Goal: Information Seeking & Learning: Learn about a topic

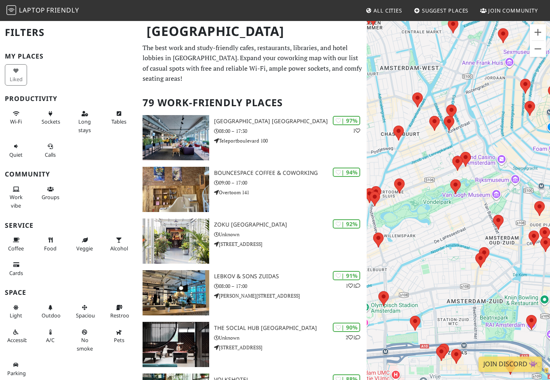
drag, startPoint x: 486, startPoint y: 175, endPoint x: 397, endPoint y: 235, distance: 107.1
click at [397, 235] on div at bounding box center [458, 210] width 183 height 380
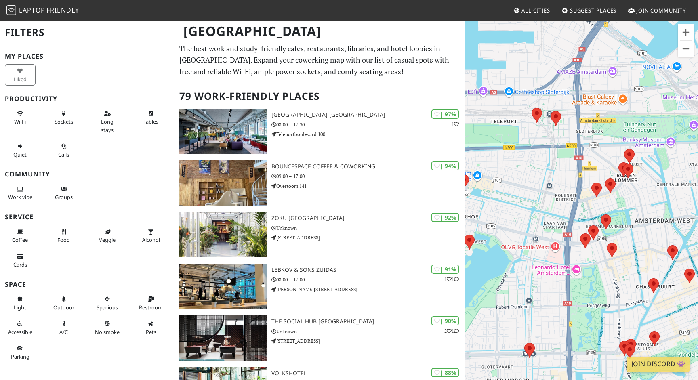
click at [550, 180] on div at bounding box center [581, 210] width 233 height 380
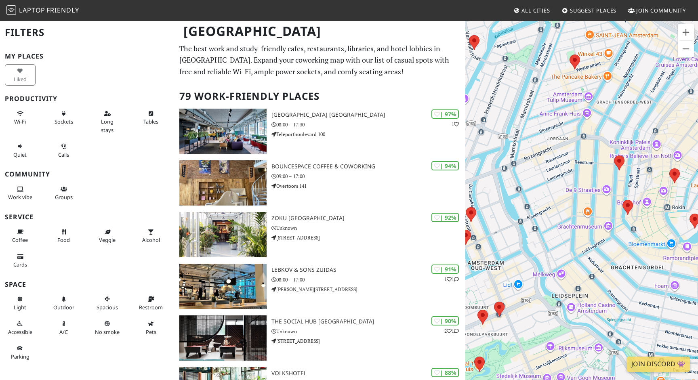
drag, startPoint x: 655, startPoint y: 194, endPoint x: 492, endPoint y: 218, distance: 164.9
click at [492, 218] on div at bounding box center [581, 210] width 233 height 380
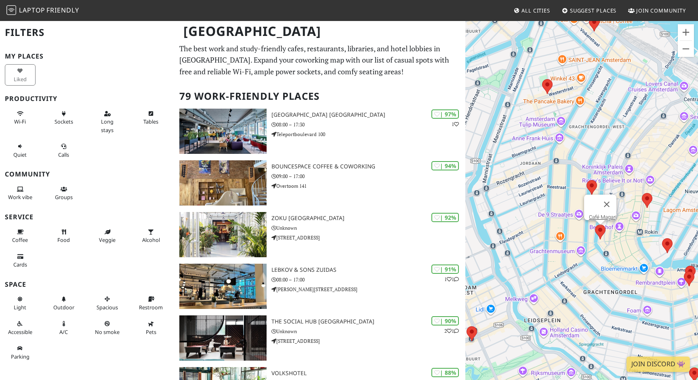
click at [550, 224] on area at bounding box center [595, 224] width 0 height 0
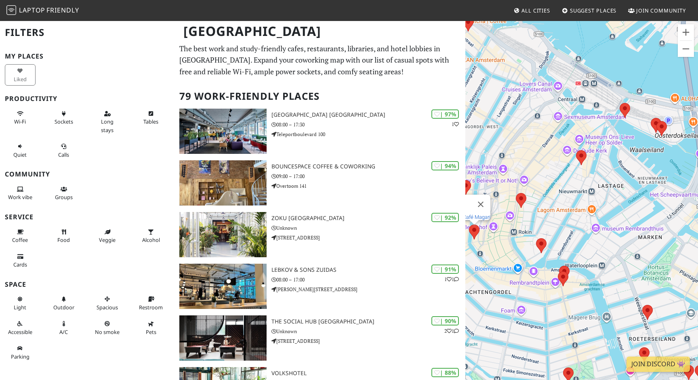
click at [482, 214] on link "Café Magari" at bounding box center [476, 217] width 27 height 6
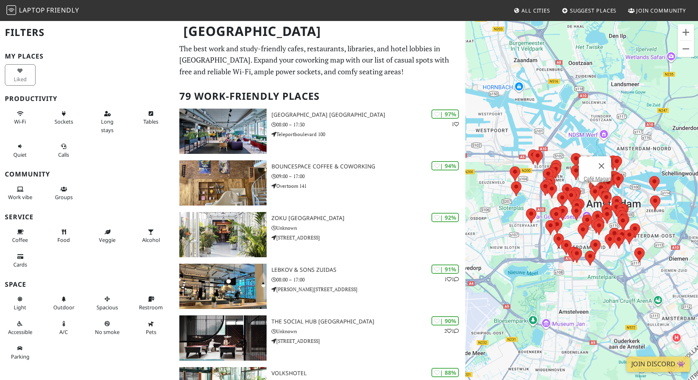
drag, startPoint x: 650, startPoint y: 205, endPoint x: 592, endPoint y: 210, distance: 58.8
click at [550, 210] on div "Café Magari" at bounding box center [581, 210] width 233 height 380
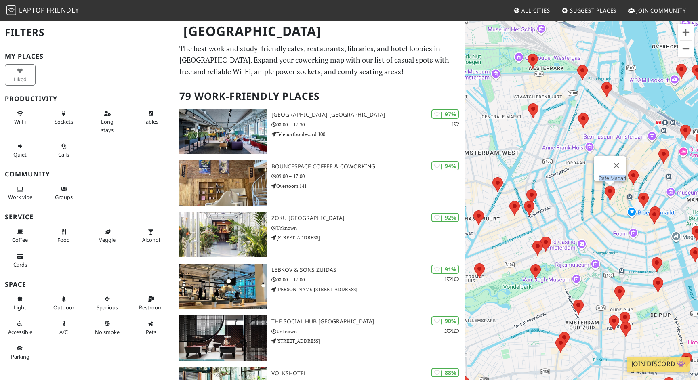
drag, startPoint x: 599, startPoint y: 174, endPoint x: 493, endPoint y: 183, distance: 106.2
click at [493, 183] on div "Café Magari" at bounding box center [581, 210] width 233 height 380
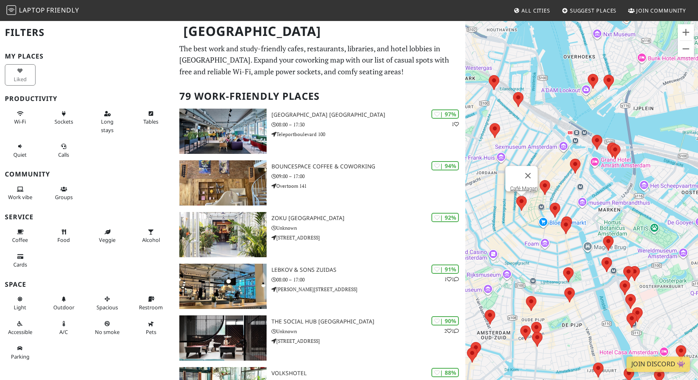
click at [535, 172] on button "Close" at bounding box center [527, 175] width 19 height 19
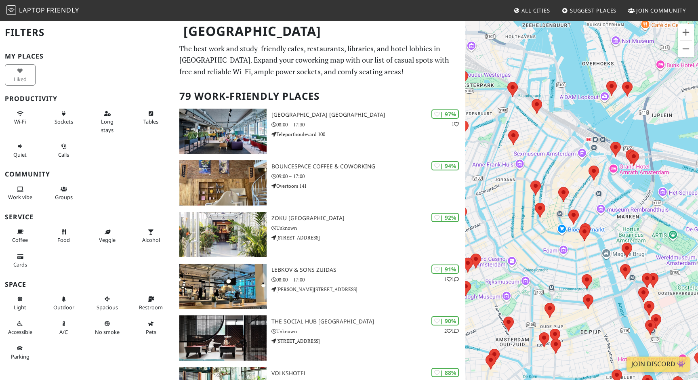
drag, startPoint x: 493, startPoint y: 183, endPoint x: 568, endPoint y: 170, distance: 75.9
click at [550, 170] on div at bounding box center [581, 210] width 233 height 380
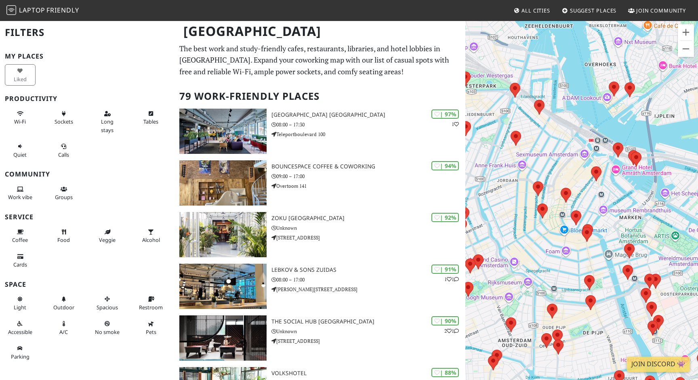
drag, startPoint x: 568, startPoint y: 170, endPoint x: 516, endPoint y: 142, distance: 58.4
click at [510, 131] on area at bounding box center [510, 131] width 0 height 0
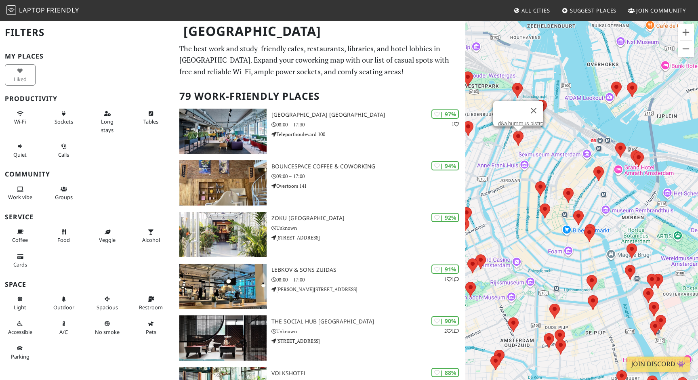
click at [550, 188] on area at bounding box center [563, 188] width 0 height 0
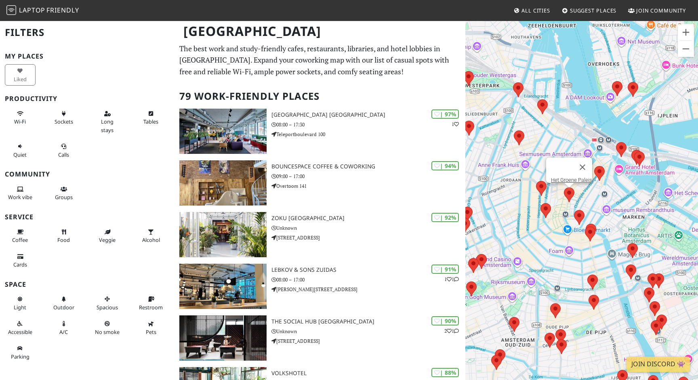
drag, startPoint x: 516, startPoint y: 142, endPoint x: 547, endPoint y: 204, distance: 68.4
click at [547, 204] on div "Het Groene Paleis" at bounding box center [581, 210] width 233 height 380
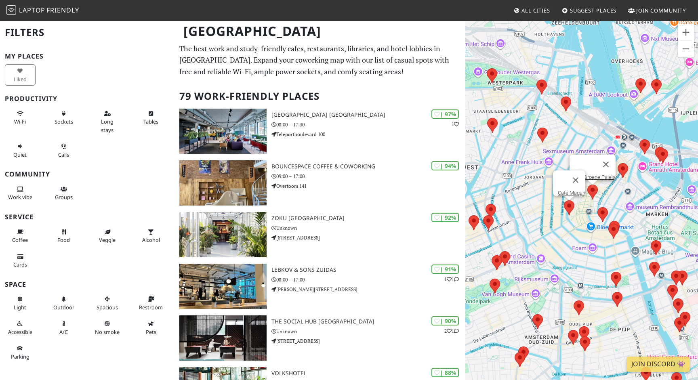
drag, startPoint x: 547, startPoint y: 204, endPoint x: 567, endPoint y: 210, distance: 21.1
click at [550, 200] on area at bounding box center [564, 200] width 0 height 0
drag, startPoint x: 567, startPoint y: 210, endPoint x: 595, endPoint y: 143, distance: 72.4
click at [550, 143] on div "Café Magari" at bounding box center [581, 210] width 233 height 380
click at [550, 177] on button "Close" at bounding box center [575, 179] width 19 height 19
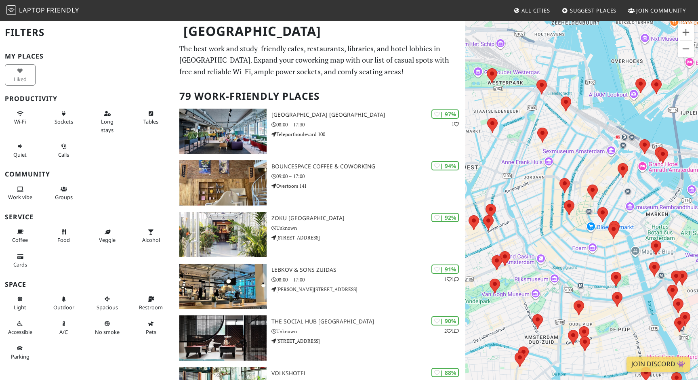
click at [550, 178] on area at bounding box center [559, 178] width 0 height 0
drag, startPoint x: 595, startPoint y: 143, endPoint x: 595, endPoint y: 190, distance: 47.2
click at [550, 185] on area at bounding box center [587, 185] width 0 height 0
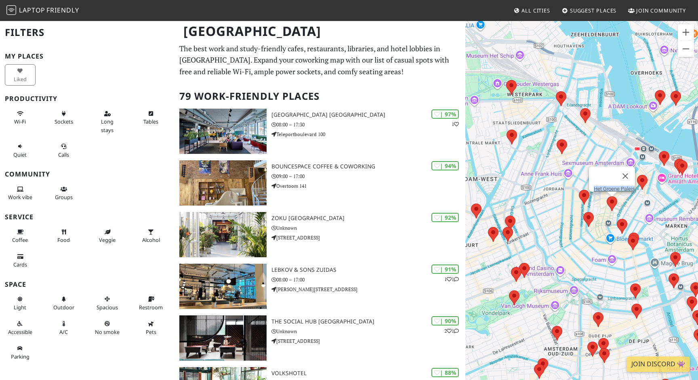
drag, startPoint x: 598, startPoint y: 178, endPoint x: 561, endPoint y: 191, distance: 39.5
click at [550, 191] on div "Het Groene Paleis" at bounding box center [581, 210] width 233 height 380
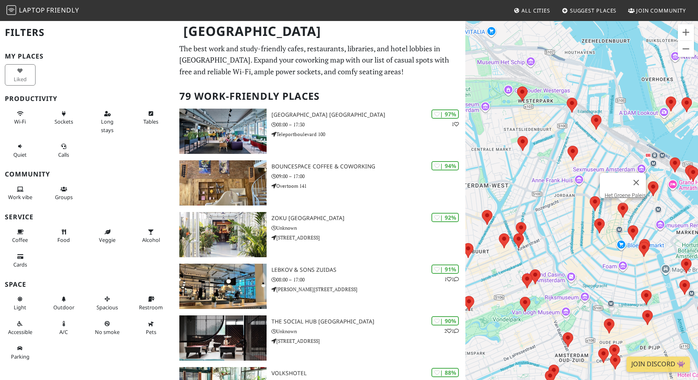
drag, startPoint x: 561, startPoint y: 191, endPoint x: 522, endPoint y: 230, distance: 54.5
click at [516, 222] on area at bounding box center [516, 222] width 0 height 0
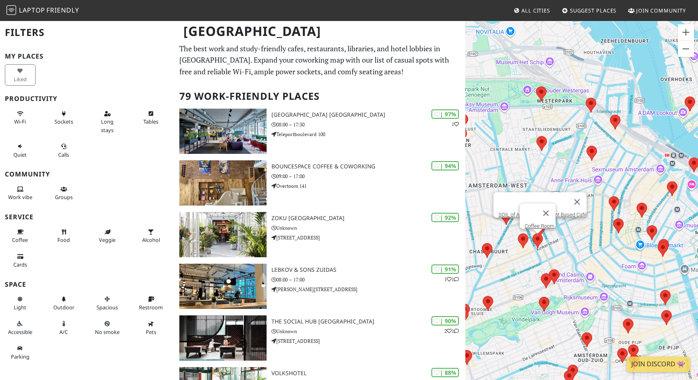
click at [532, 233] on area at bounding box center [532, 233] width 0 height 0
click at [518, 233] on area at bounding box center [518, 233] width 0 height 0
click at [536, 159] on div "Kanarie Club" at bounding box center [581, 210] width 233 height 380
click at [534, 207] on button "Close" at bounding box center [529, 213] width 19 height 19
click at [501, 210] on area at bounding box center [501, 210] width 0 height 0
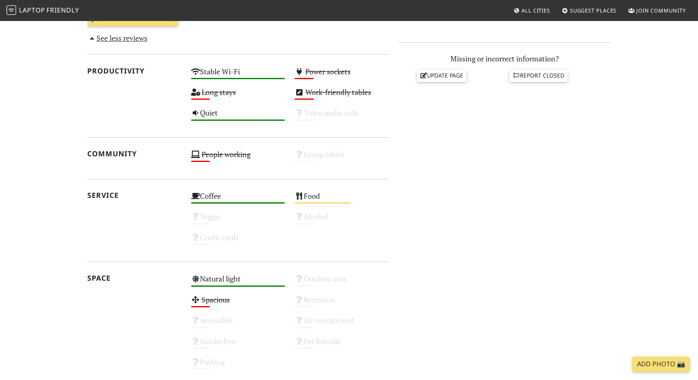
scroll to position [350, 0]
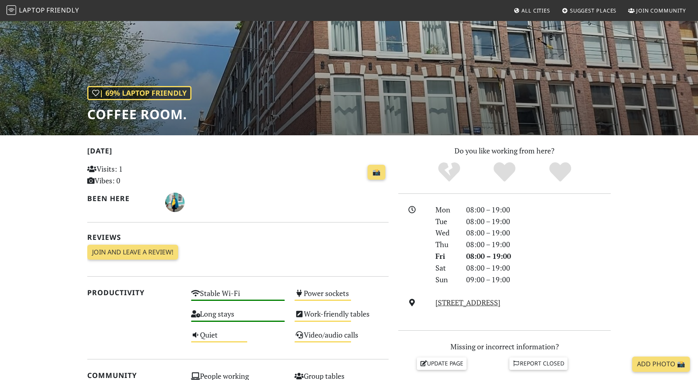
scroll to position [49, 0]
